Goal: Navigation & Orientation: Understand site structure

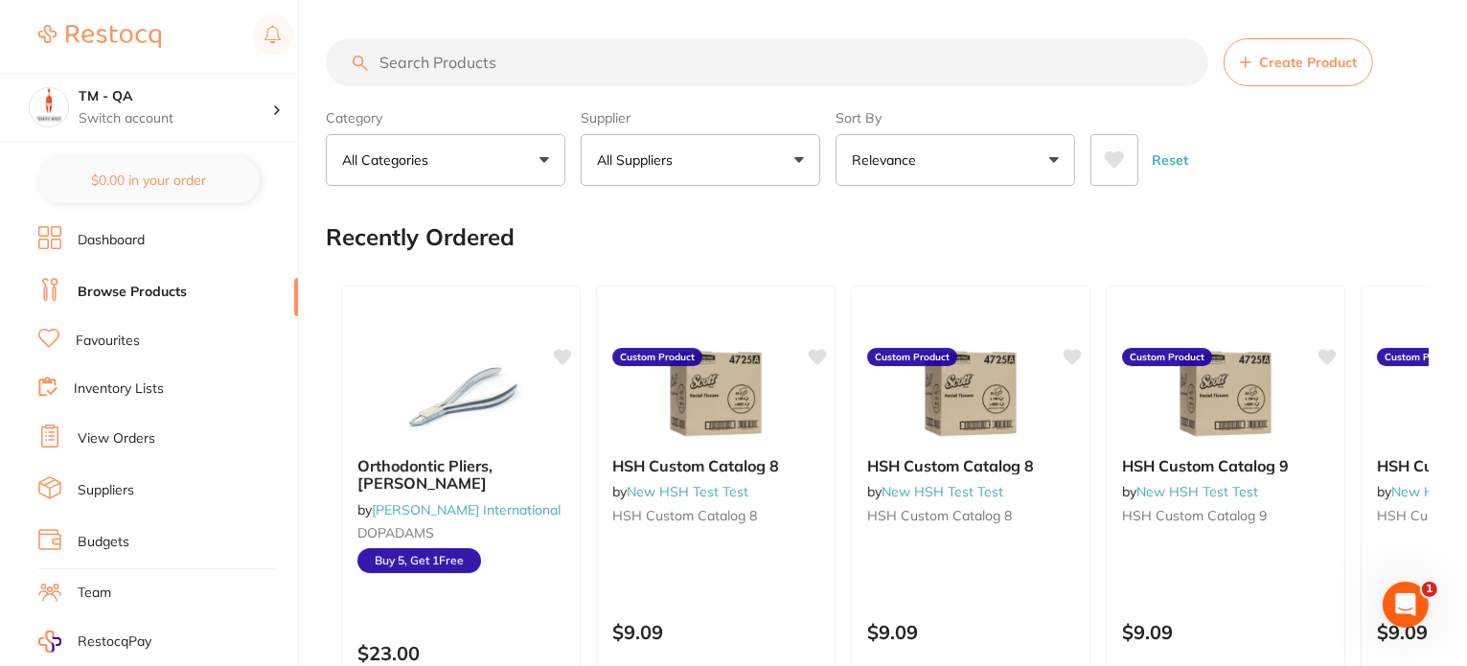
click at [122, 244] on link "Dashboard" at bounding box center [111, 240] width 67 height 19
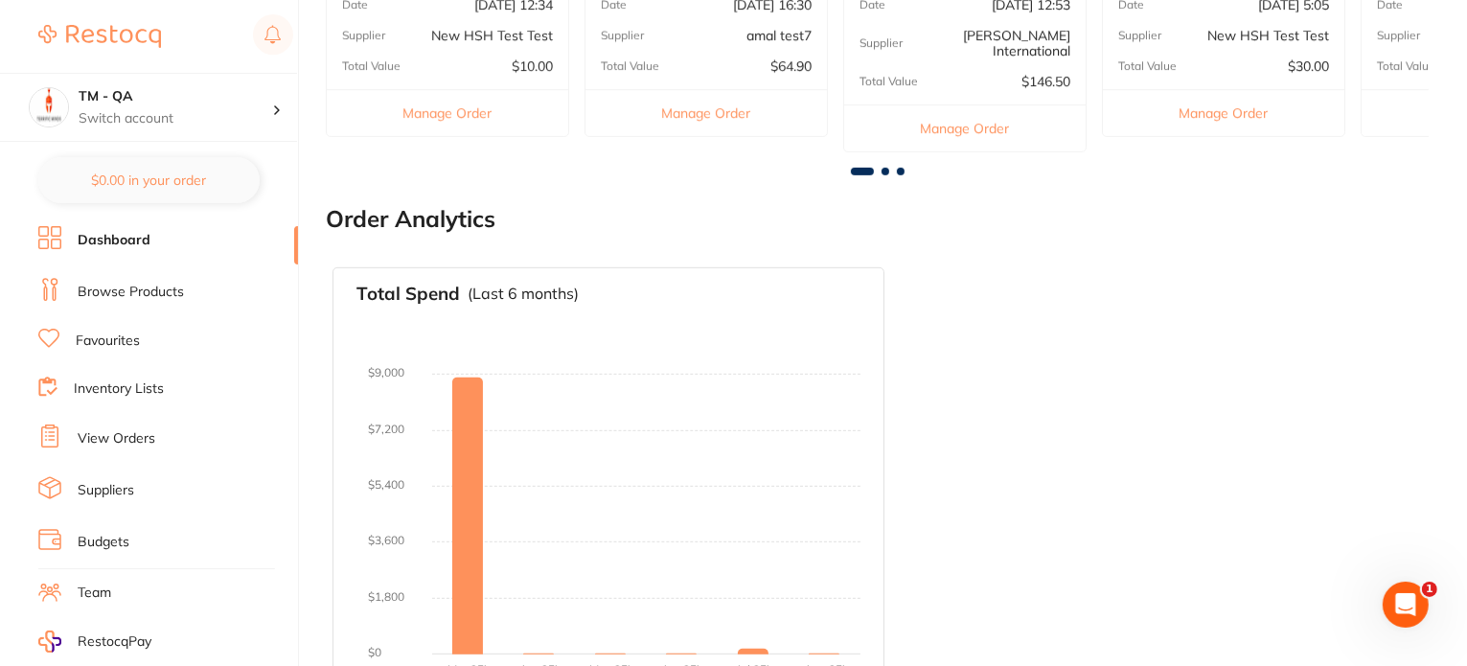
scroll to position [896, 0]
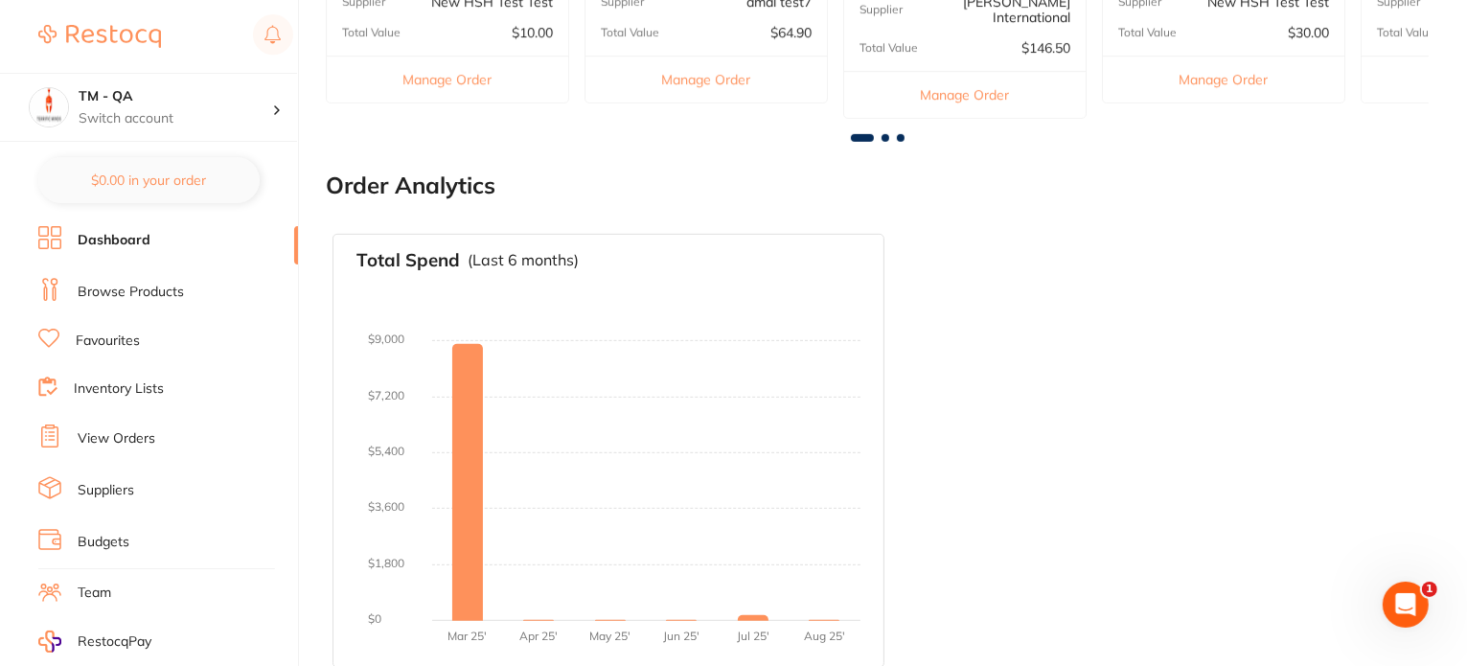
click at [187, 283] on li "Browse Products" at bounding box center [168, 292] width 260 height 29
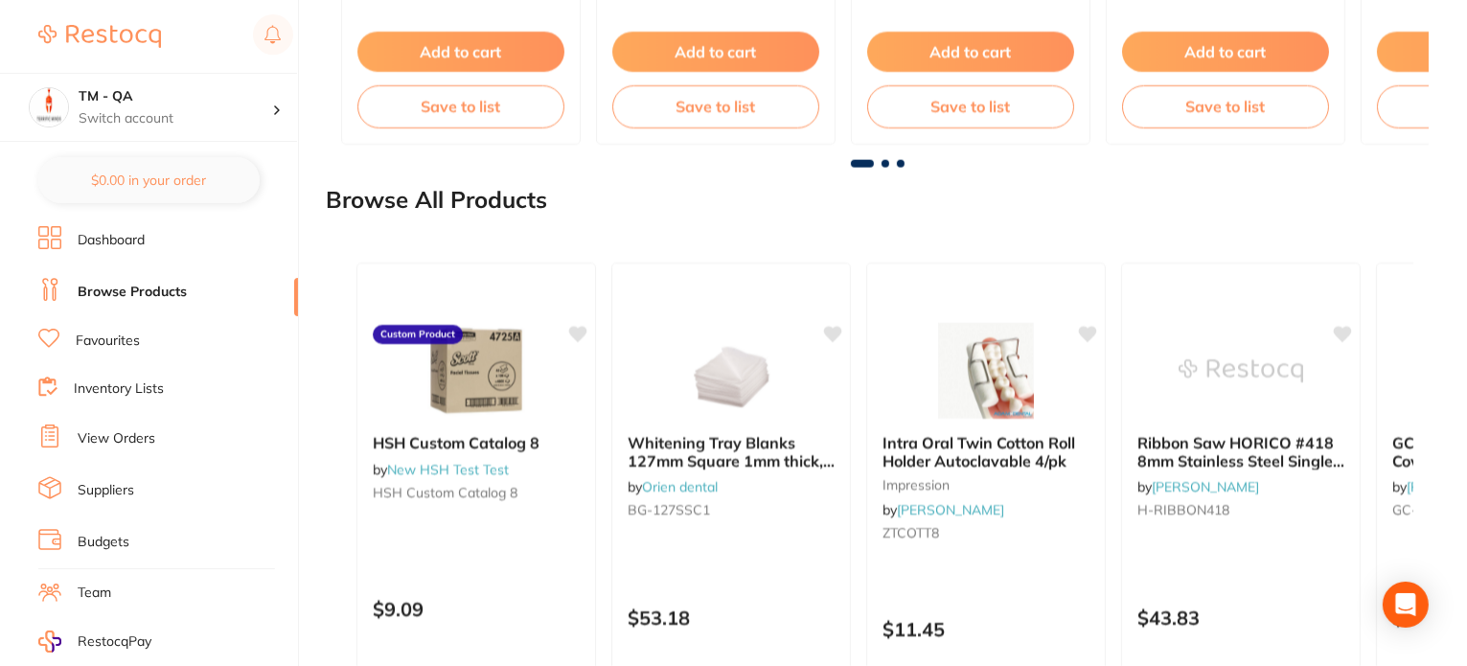
scroll to position [2618, 0]
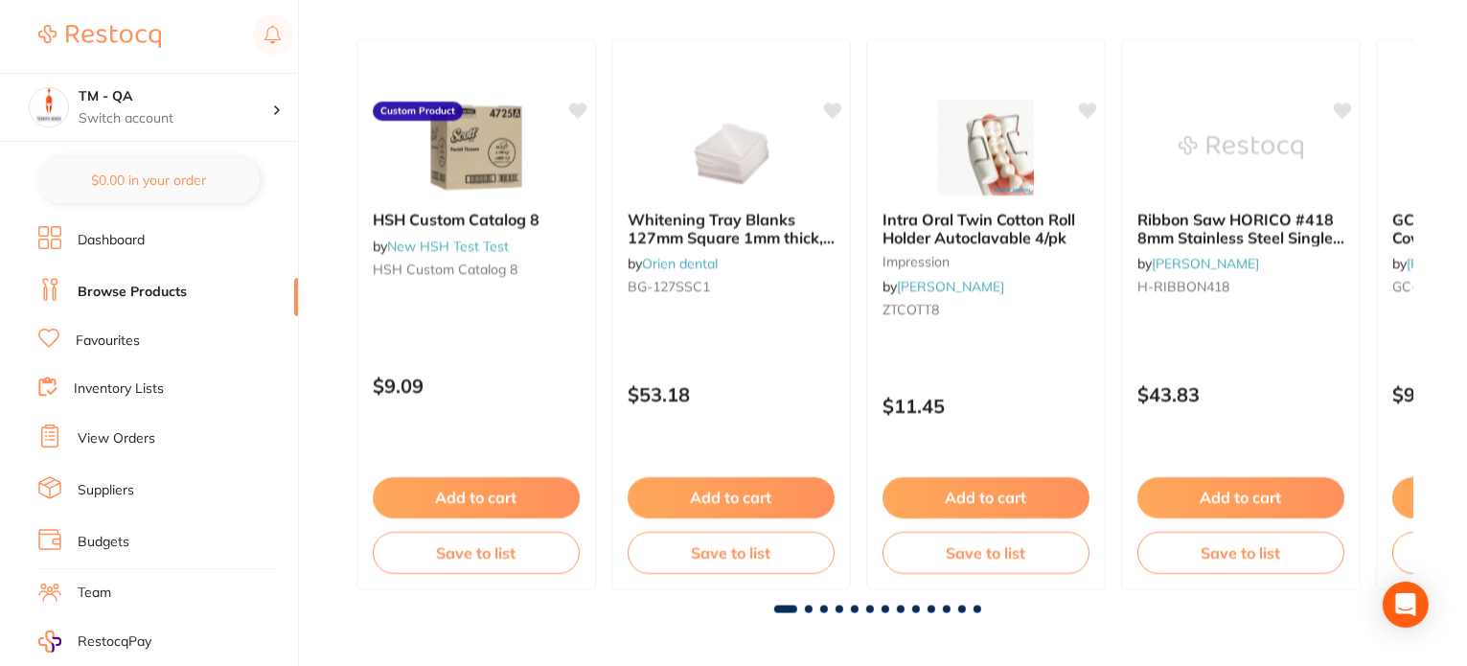
click at [125, 340] on link "Favourites" at bounding box center [108, 340] width 64 height 19
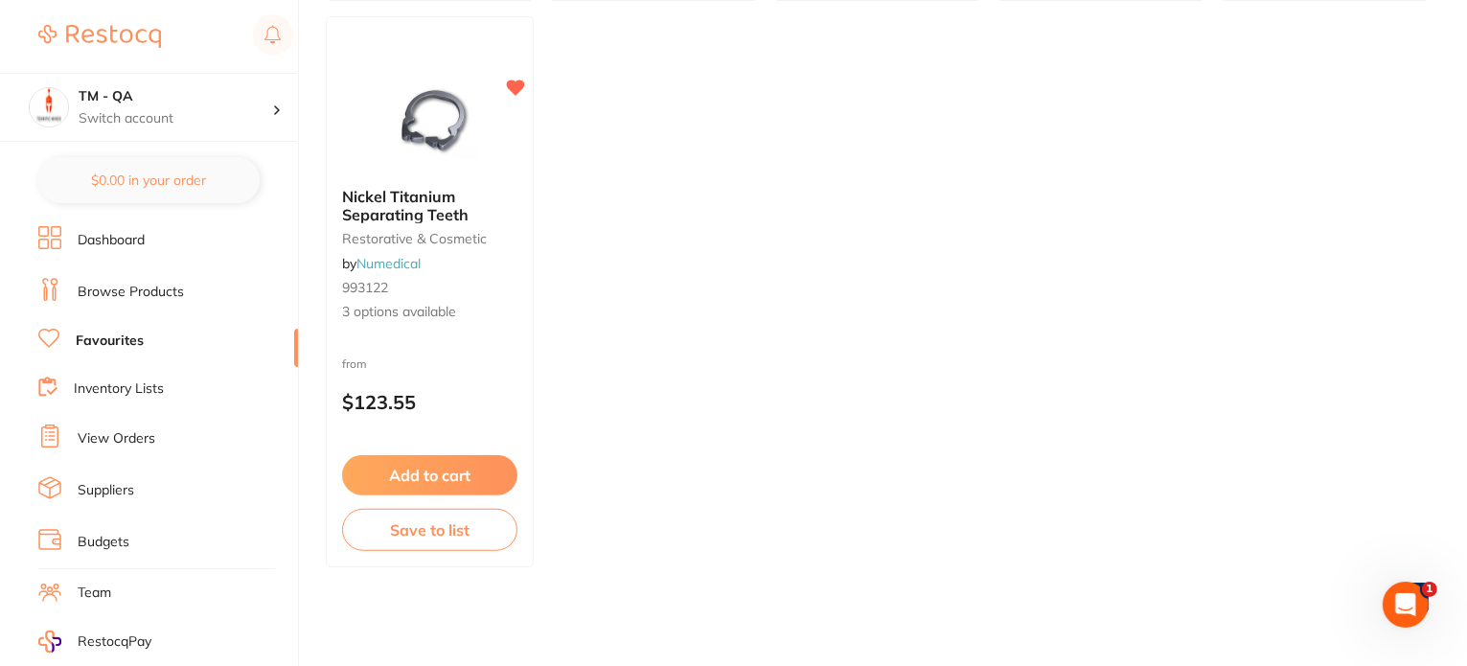
click at [121, 381] on link "Inventory Lists" at bounding box center [119, 388] width 90 height 19
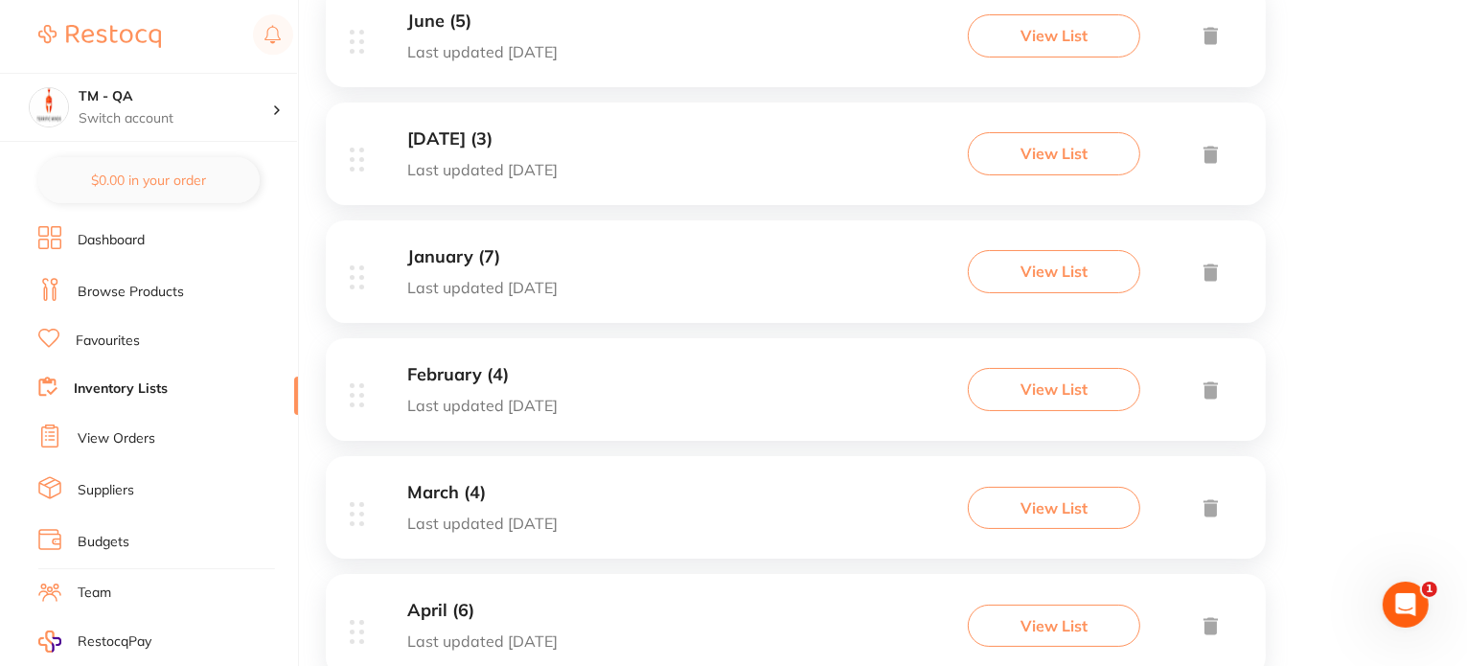
scroll to position [3072, 0]
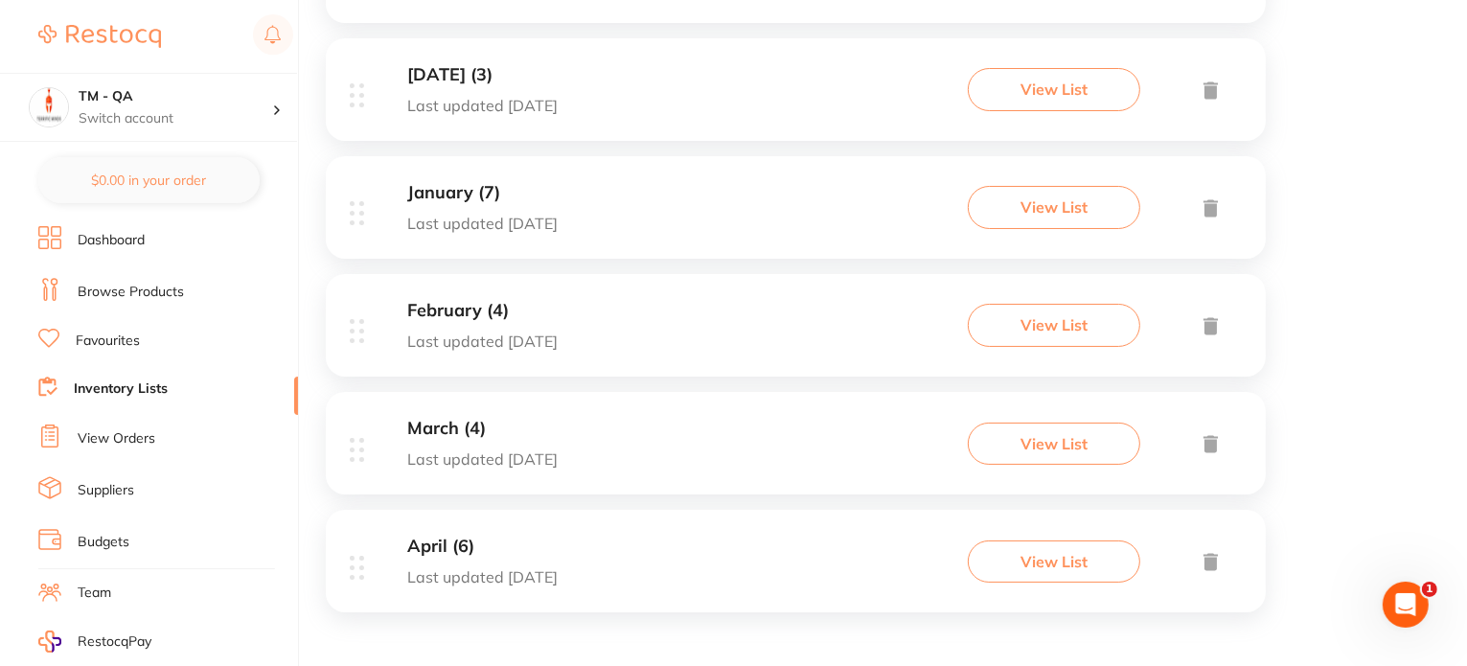
click at [162, 290] on link "Browse Products" at bounding box center [131, 292] width 106 height 19
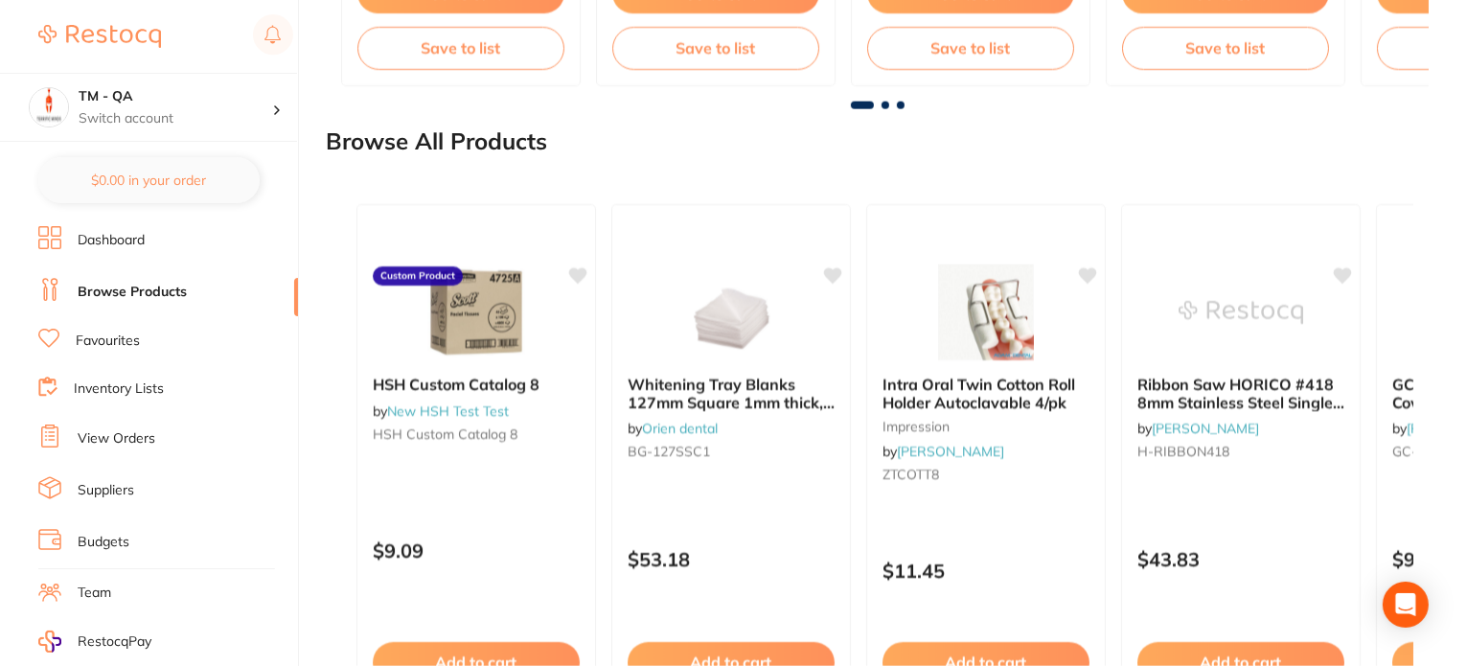
scroll to position [2618, 0]
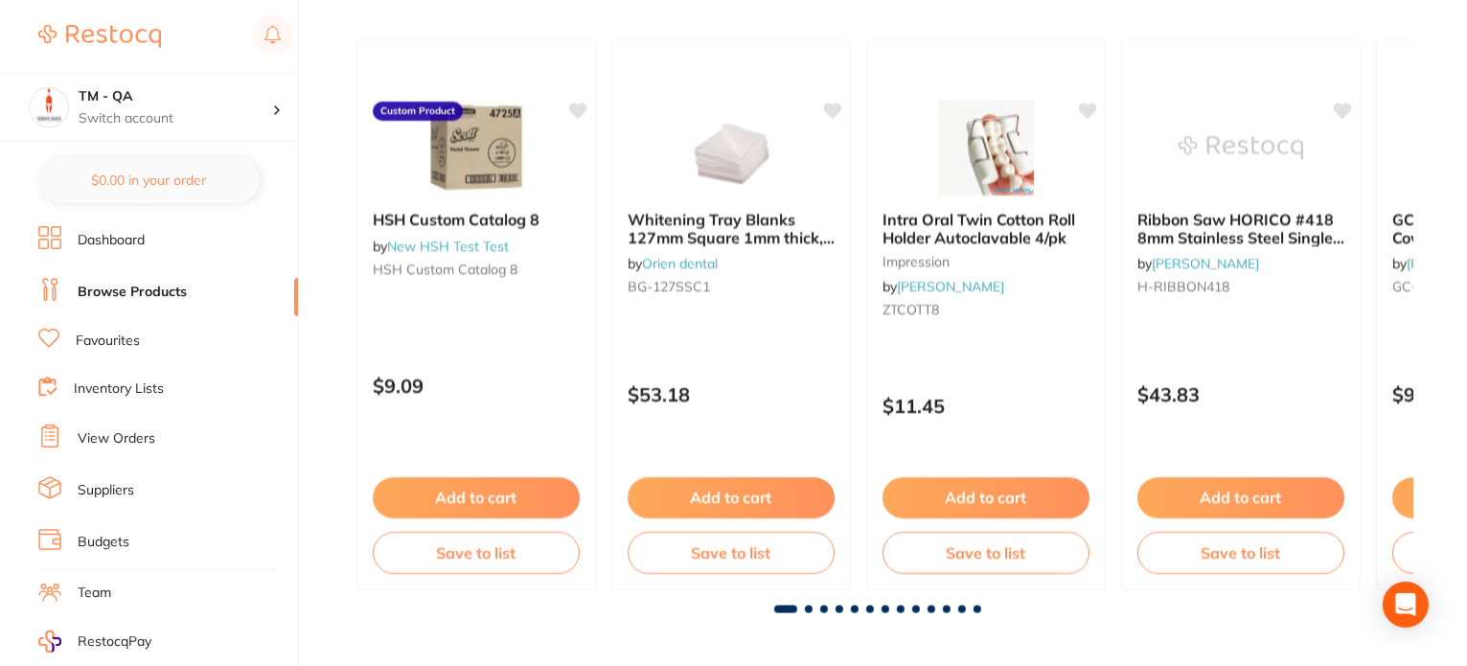
click at [135, 336] on link "Favourites" at bounding box center [108, 340] width 64 height 19
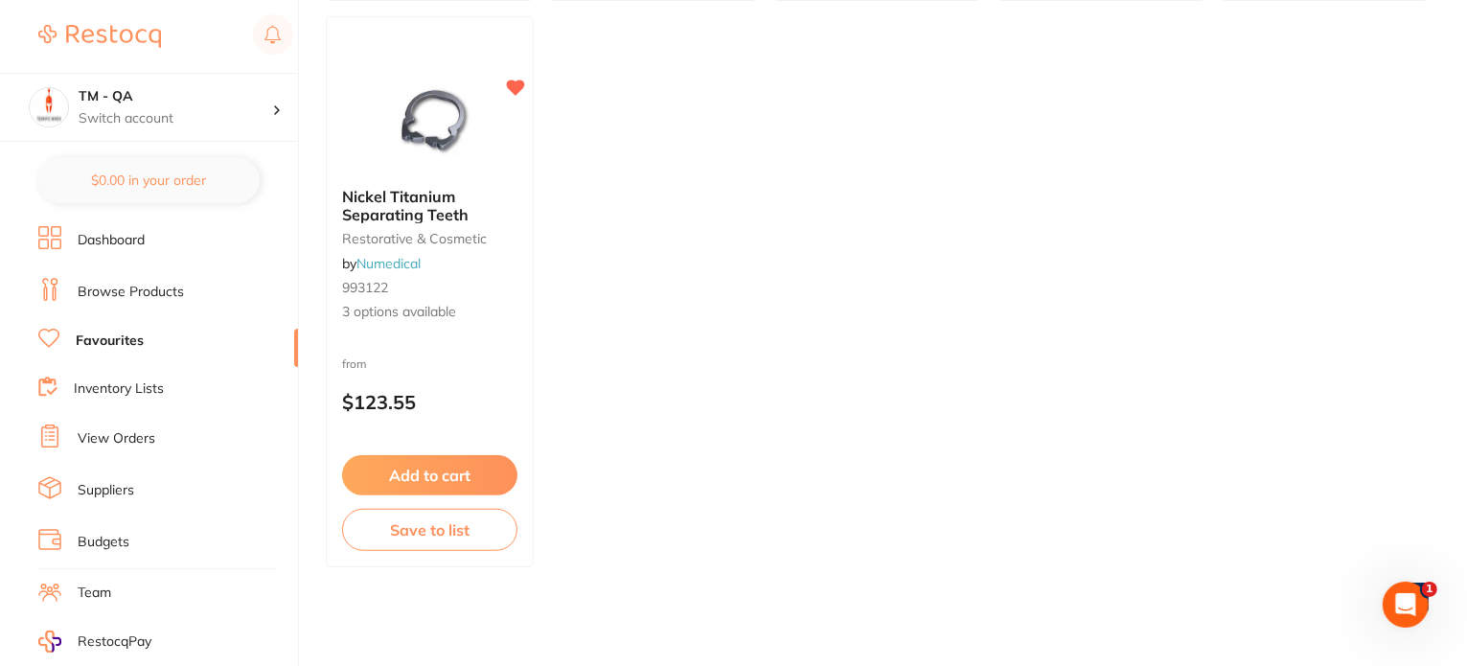
click at [134, 352] on ul "Dashboard Browse Products Favourites Inventory Lists View Orders Suppliers Budg…" at bounding box center [168, 556] width 260 height 661
click at [136, 371] on ul "Dashboard Browse Products Favourites Inventory Lists View Orders Suppliers Budg…" at bounding box center [168, 556] width 260 height 661
click at [138, 379] on link "Inventory Lists" at bounding box center [119, 388] width 90 height 19
